Goal: Task Accomplishment & Management: Use online tool/utility

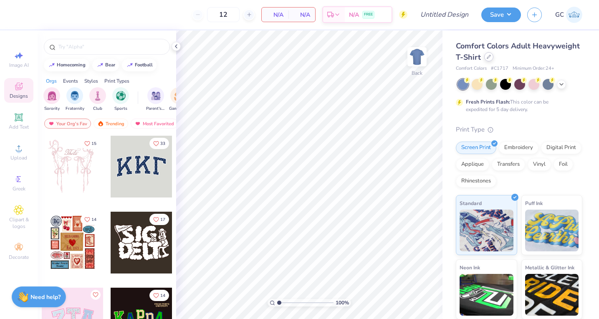
click at [490, 56] on icon at bounding box center [489, 57] width 4 height 4
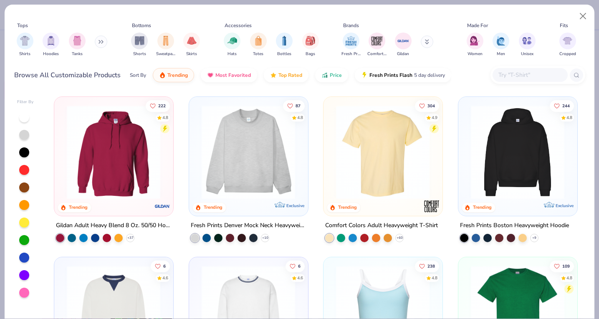
click at [100, 41] on icon at bounding box center [99, 41] width 1 height 3
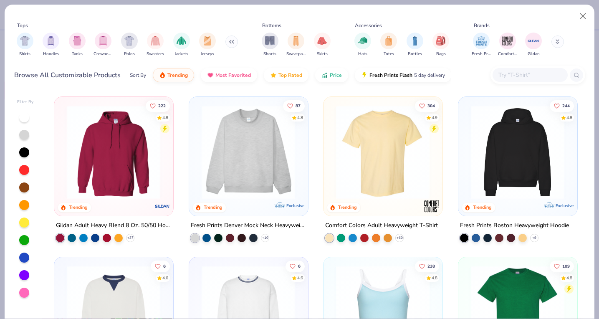
click at [125, 171] on img at bounding box center [114, 152] width 102 height 94
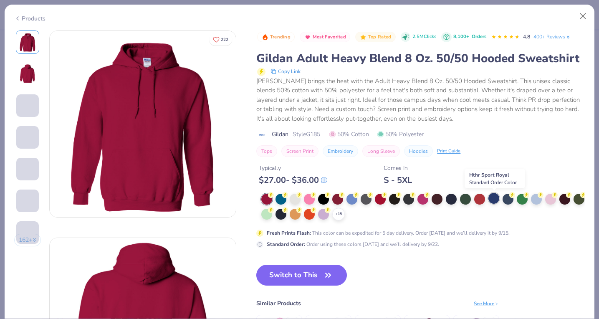
click at [494, 197] on div at bounding box center [493, 198] width 11 height 11
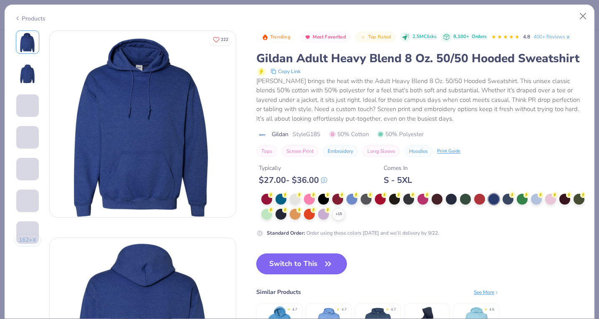
click at [271, 270] on button "Switch to This" at bounding box center [301, 263] width 91 height 21
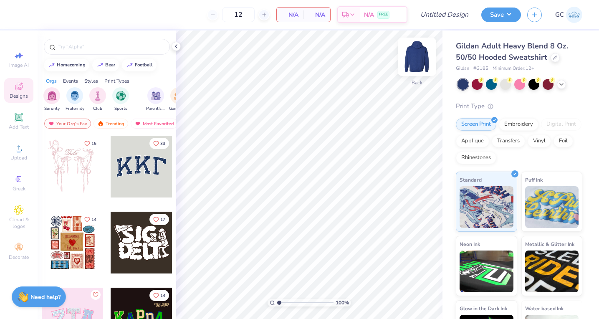
click at [410, 58] on img at bounding box center [416, 56] width 33 height 33
click at [89, 43] on input "text" at bounding box center [111, 47] width 107 height 8
type input "star"
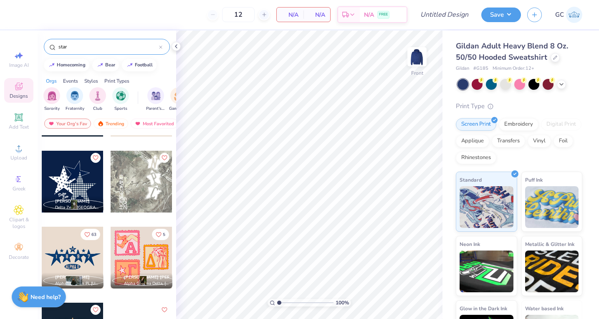
scroll to position [290, 0]
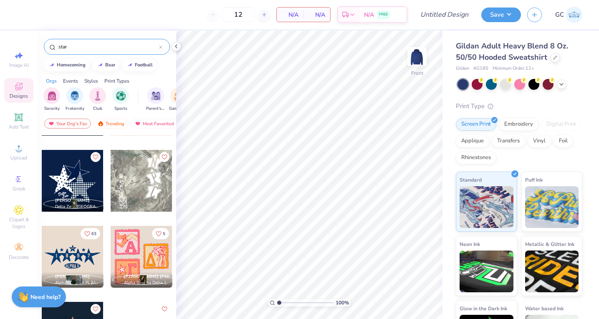
click at [77, 177] on div at bounding box center [73, 181] width 62 height 62
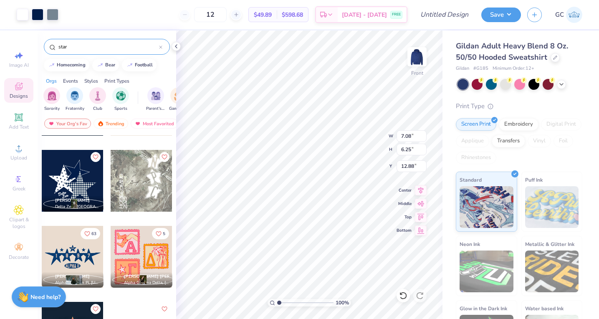
type input "7.20"
type input "9.20"
type input "8.12"
type input "12.20"
type input "10.77"
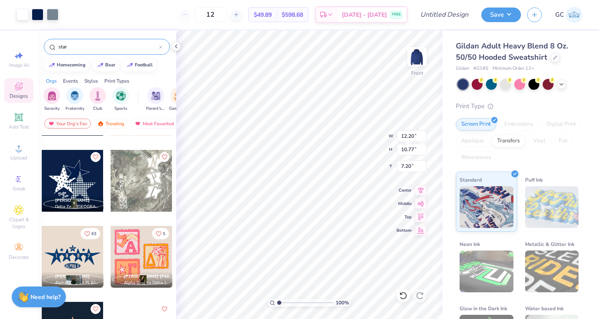
type input "13.53"
type input "11.94"
type input "14.15"
type input "12.49"
type input "14.13"
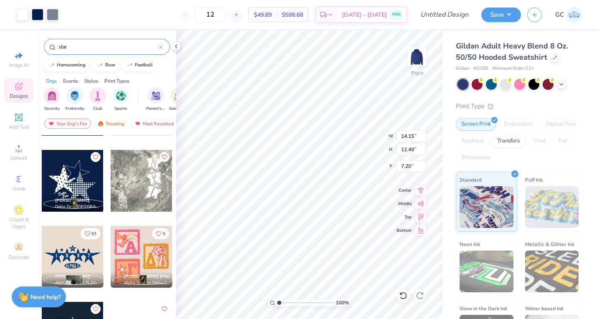
type input "12.47"
type input "6.60"
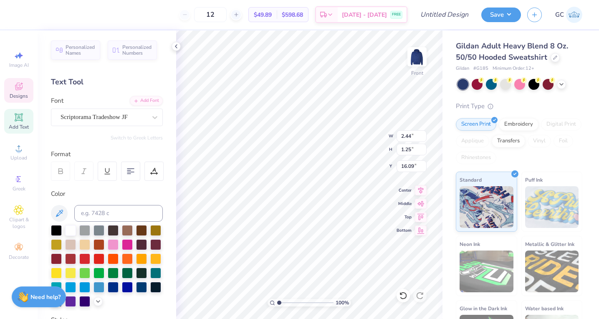
scroll to position [0, 0]
type textarea "Chi"
type input "1.86"
type input "1.16"
type input "16.88"
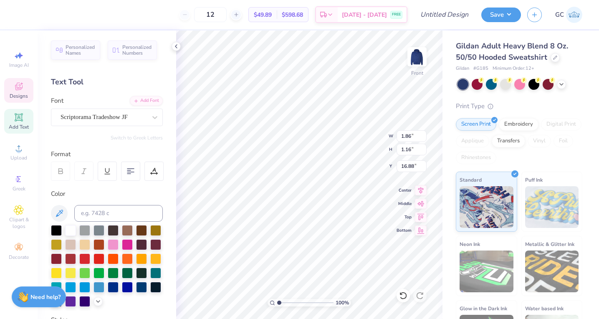
scroll to position [0, 0]
type textarea "Omega"
type input "17.13"
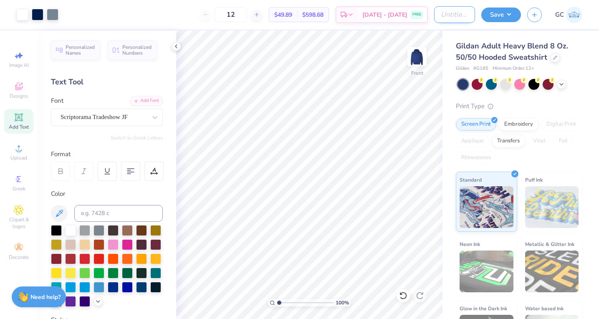
click at [442, 15] on input "Design Title" at bounding box center [454, 14] width 41 height 17
type input "CHI O Fall Merch"
click at [174, 44] on icon at bounding box center [176, 46] width 7 height 7
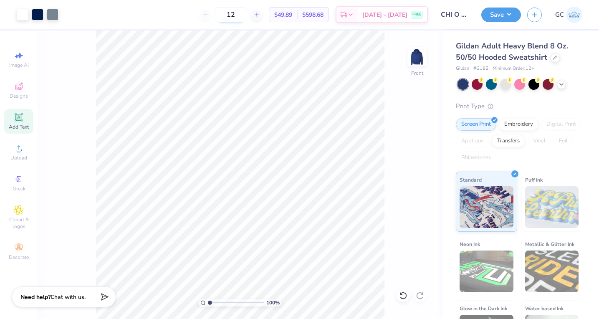
drag, startPoint x: 247, startPoint y: 17, endPoint x: 225, endPoint y: 17, distance: 22.5
click at [225, 17] on input "12" at bounding box center [230, 14] width 33 height 15
type input "40"
click at [175, 16] on div "40 Per Item Total Est. Delivery N/A FREE" at bounding box center [246, 14] width 363 height 29
click at [506, 13] on button "Save" at bounding box center [501, 13] width 40 height 15
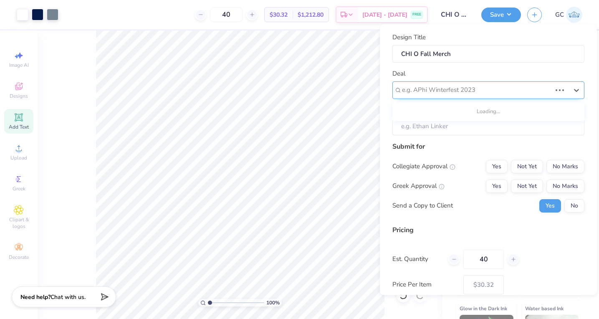
click at [457, 81] on div "e.g. APhi Winterfest 2023" at bounding box center [488, 90] width 192 height 18
click at [457, 90] on div at bounding box center [485, 89] width 166 height 11
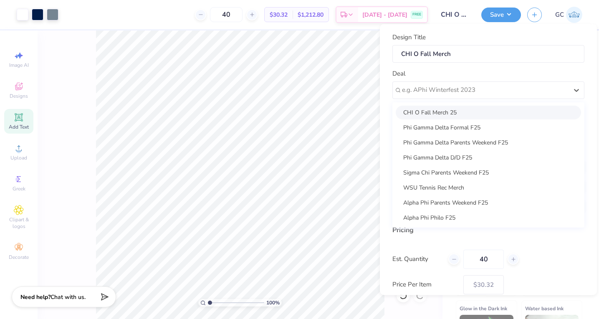
click at [447, 108] on div "CHI O Fall Merch 25" at bounding box center [488, 112] width 185 height 14
type input "[PERSON_NAME]"
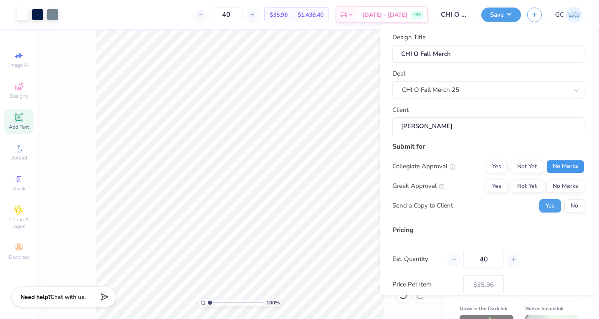
click at [563, 164] on button "No Marks" at bounding box center [565, 165] width 38 height 13
click at [528, 185] on button "Not Yet" at bounding box center [527, 185] width 32 height 13
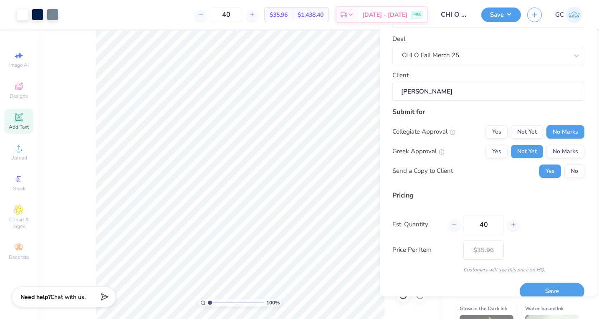
scroll to position [47, 0]
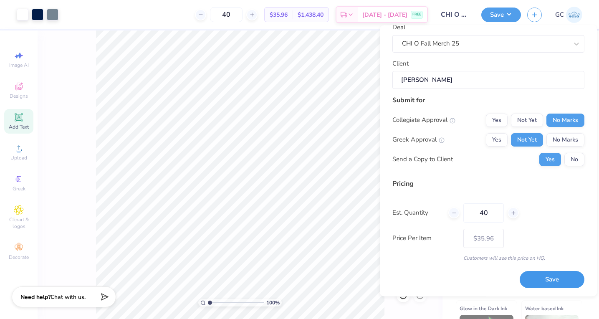
click at [539, 283] on button "Save" at bounding box center [551, 279] width 65 height 17
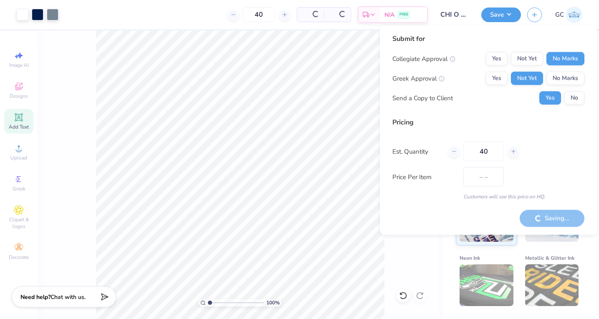
type input "$35.96"
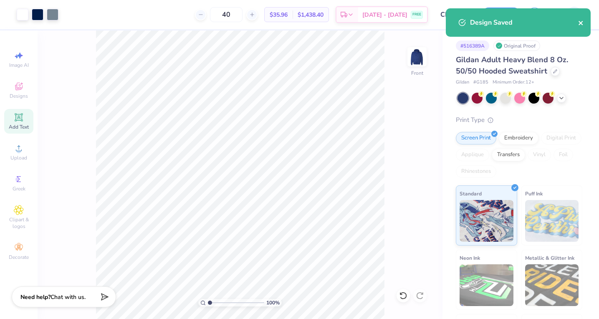
click at [580, 22] on icon "close" at bounding box center [581, 23] width 6 height 7
